Goal: Task Accomplishment & Management: Use online tool/utility

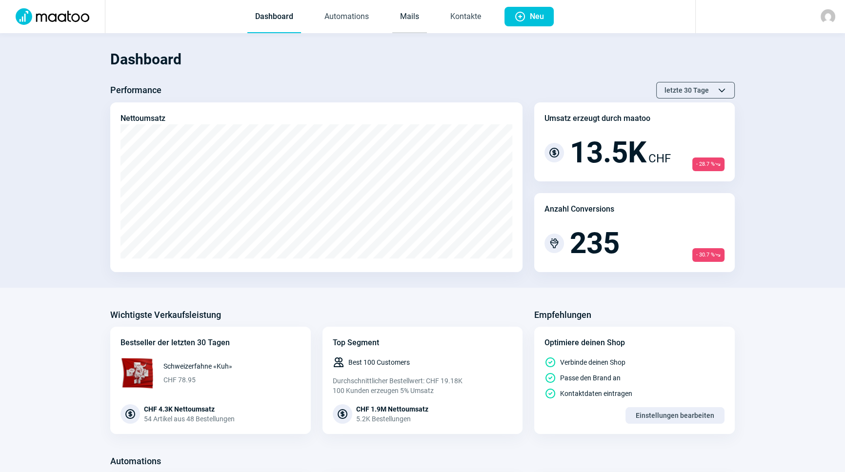
click at [414, 17] on link "Mails" at bounding box center [409, 17] width 35 height 32
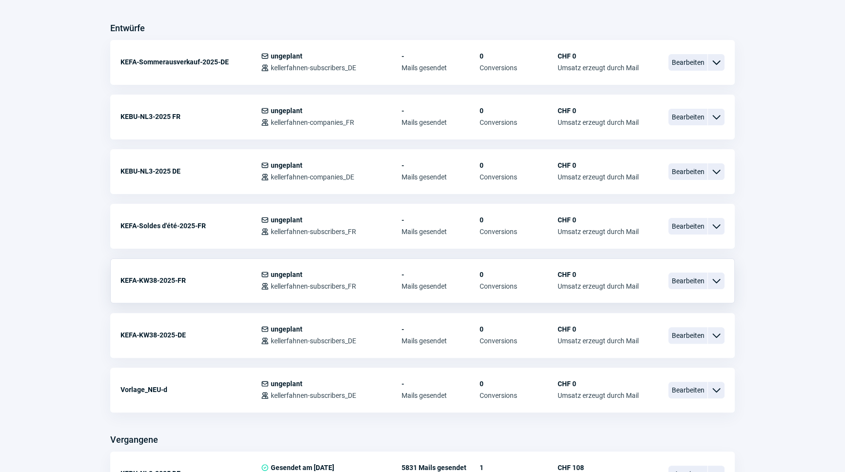
scroll to position [266, 0]
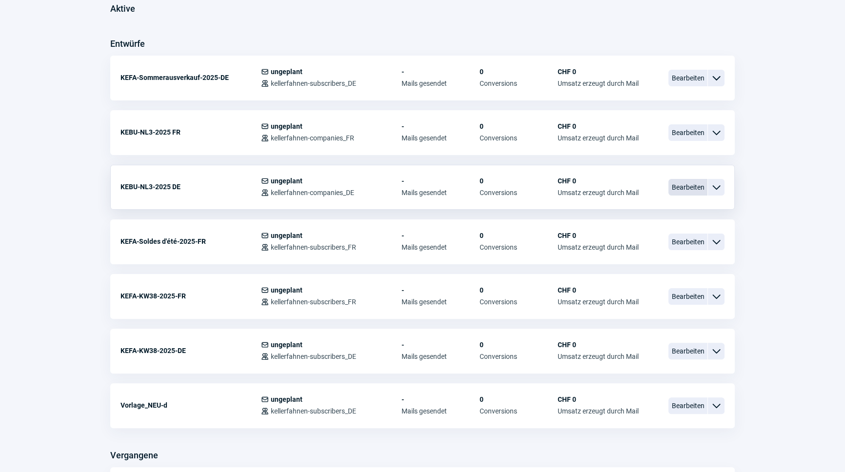
click at [698, 187] on span "Bearbeiten" at bounding box center [688, 187] width 39 height 17
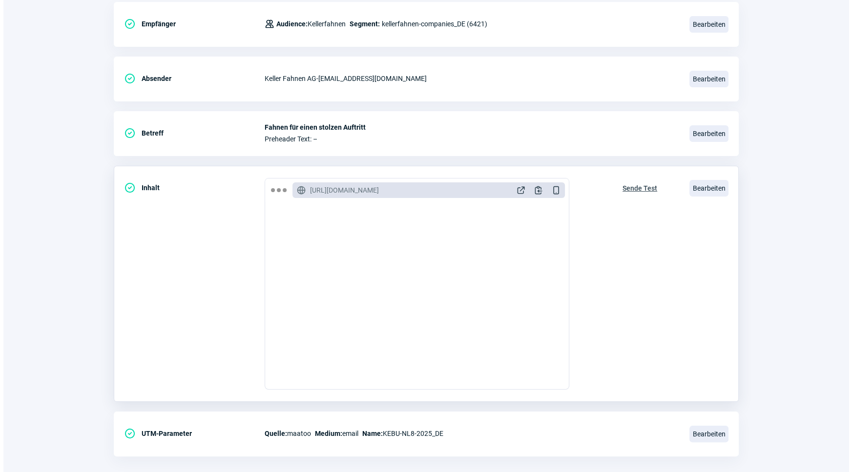
scroll to position [160, 0]
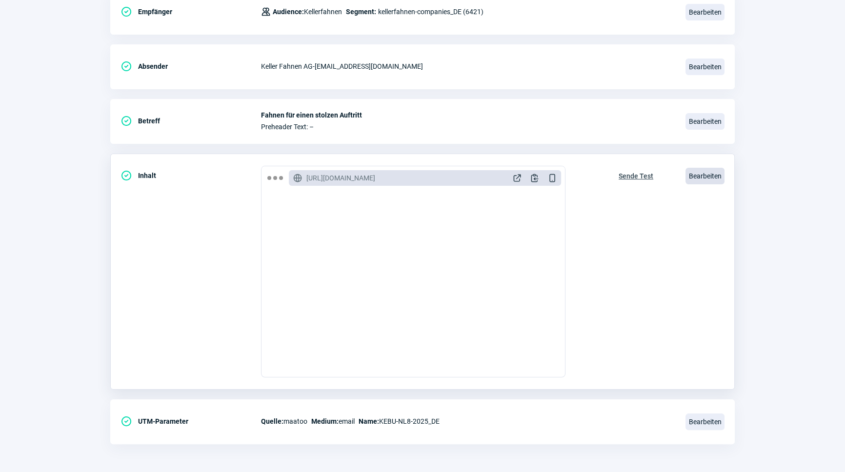
click at [705, 178] on span "Bearbeiten" at bounding box center [705, 176] width 39 height 17
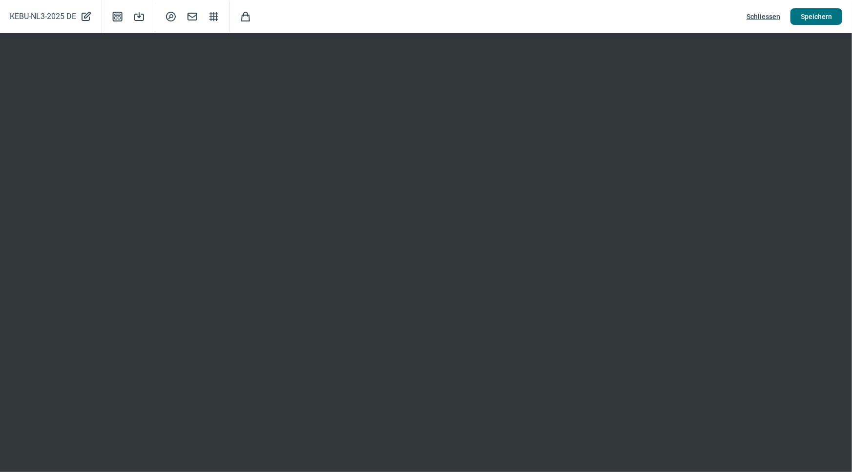
click at [822, 20] on span "Speichern" at bounding box center [815, 17] width 31 height 16
click at [811, 15] on span "Speichern" at bounding box center [815, 17] width 31 height 16
click at [757, 18] on span "Schliessen" at bounding box center [763, 17] width 34 height 16
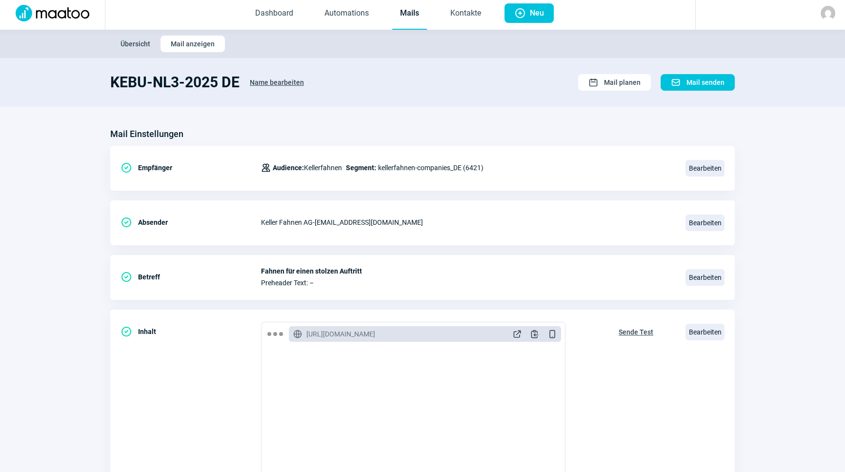
scroll to position [0, 0]
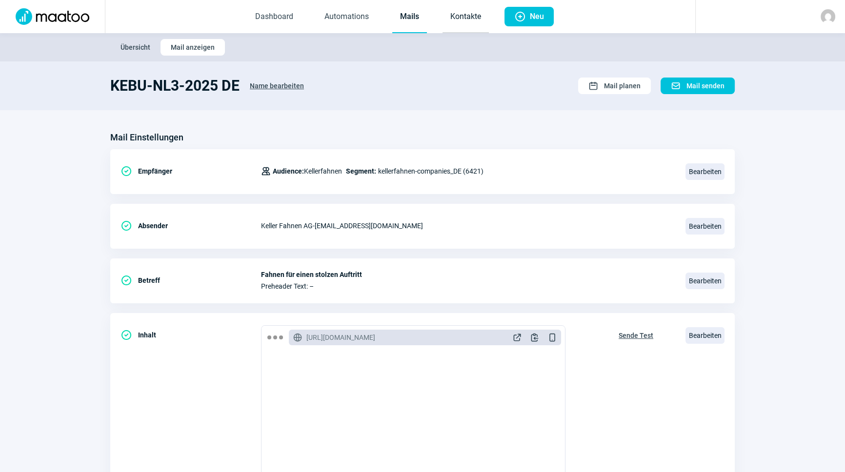
click at [456, 20] on link "Kontakte" at bounding box center [466, 17] width 46 height 32
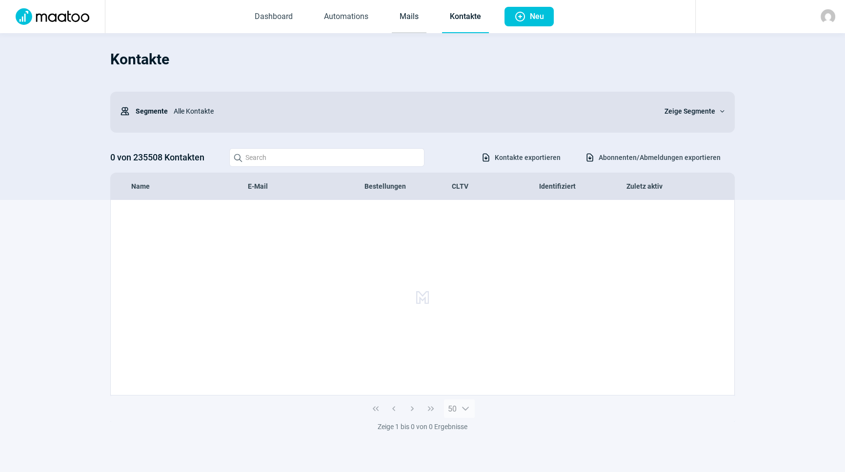
click at [411, 23] on link "Mails" at bounding box center [409, 17] width 35 height 32
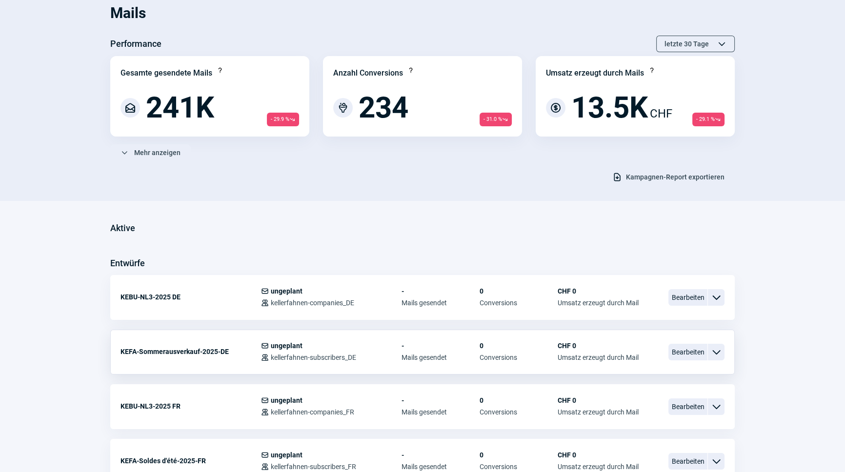
scroll to position [133, 0]
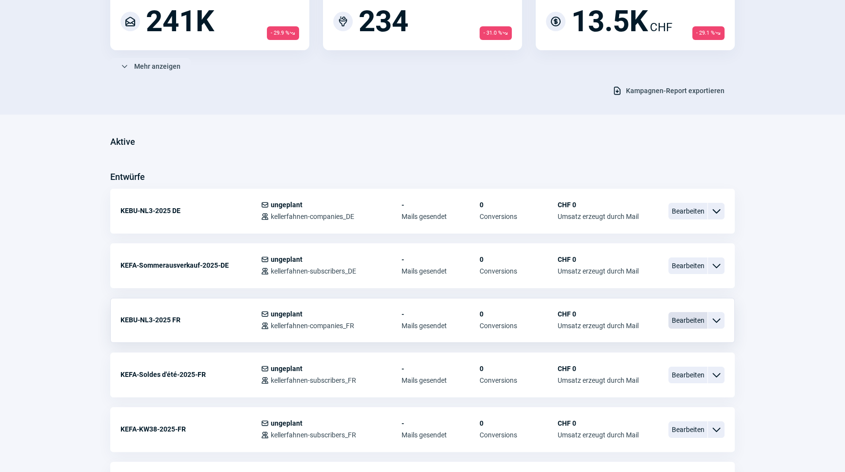
click at [681, 322] on span "Bearbeiten" at bounding box center [688, 320] width 39 height 17
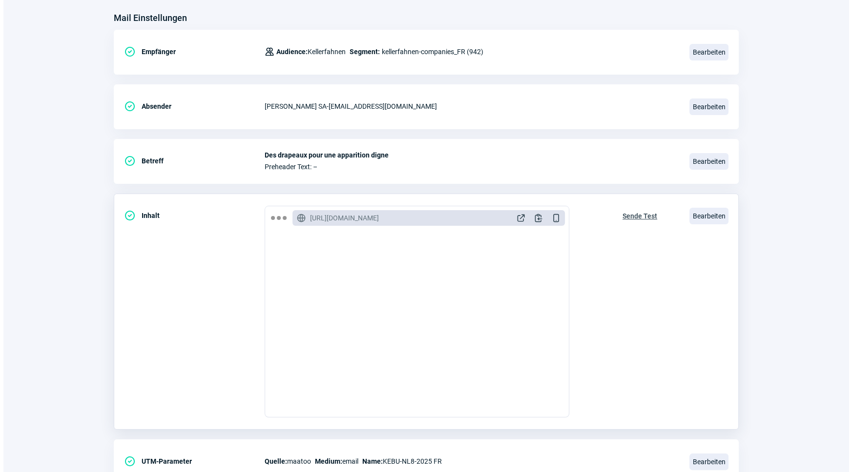
scroll to position [160, 0]
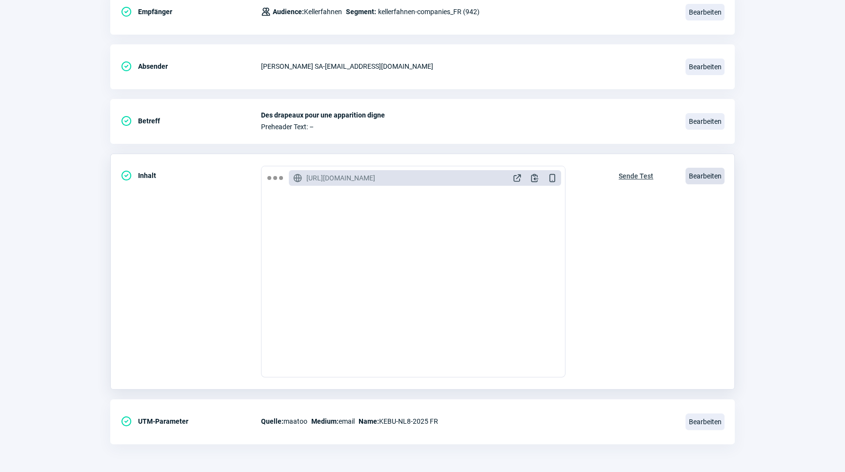
click at [705, 174] on span "Bearbeiten" at bounding box center [705, 176] width 39 height 17
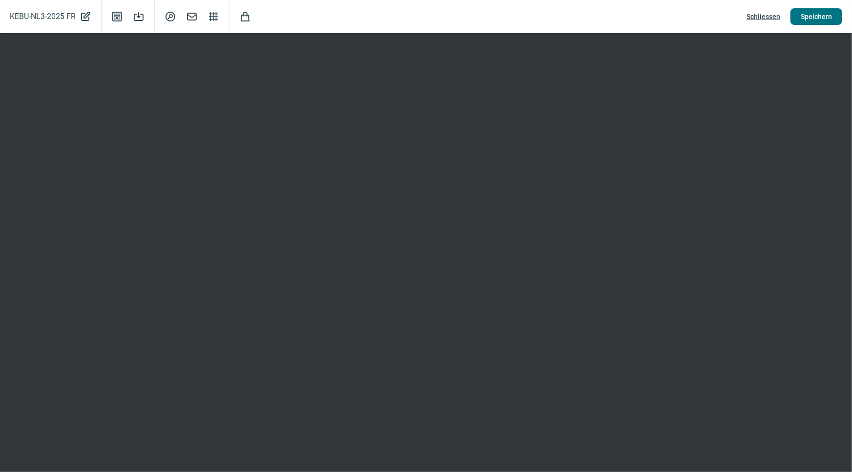
click at [805, 20] on span "Speichern" at bounding box center [815, 17] width 31 height 16
click at [811, 17] on span "Speichern" at bounding box center [815, 17] width 31 height 16
drag, startPoint x: 814, startPoint y: 21, endPoint x: 803, endPoint y: 23, distance: 11.4
click at [814, 21] on span "Speichern" at bounding box center [815, 17] width 31 height 16
click at [766, 19] on span "Schliessen" at bounding box center [763, 17] width 34 height 16
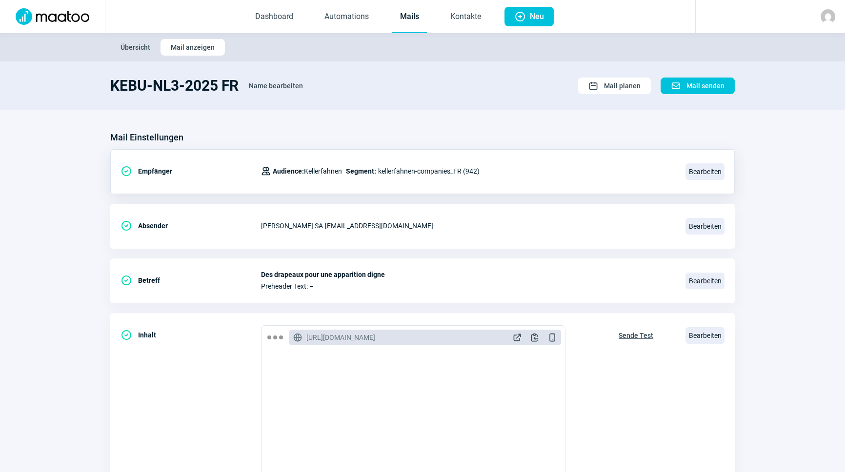
scroll to position [0, 0]
